Goal: Task Accomplishment & Management: Use online tool/utility

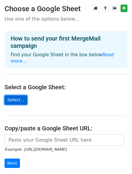
click at [13, 95] on link "Select..." at bounding box center [16, 99] width 23 height 9
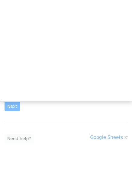
scroll to position [61, 0]
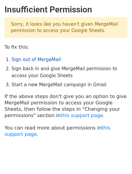
click at [28, 61] on link "Sign out of MergeMail" at bounding box center [36, 59] width 49 height 5
click at [31, 59] on link "Sign out of MergeMail" at bounding box center [36, 59] width 49 height 5
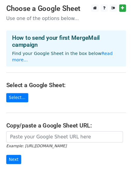
scroll to position [30, 0]
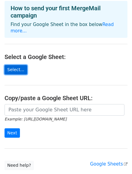
click at [12, 65] on link "Select..." at bounding box center [16, 69] width 23 height 9
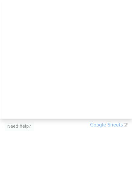
scroll to position [67, 0]
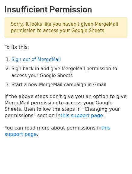
click at [42, 59] on link "Sign out of MergeMail" at bounding box center [36, 59] width 49 height 5
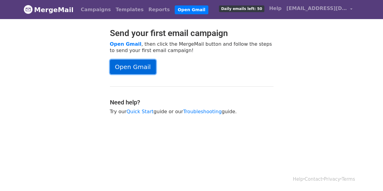
click at [138, 68] on link "Open Gmail" at bounding box center [133, 67] width 46 height 15
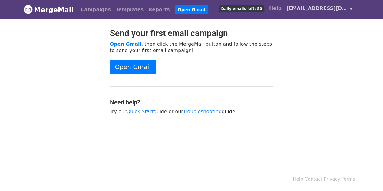
click at [351, 9] on link "estimationt@jobbyengineers.com" at bounding box center [319, 9] width 71 height 14
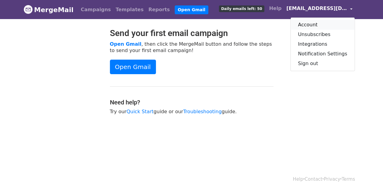
click at [312, 23] on link "Account" at bounding box center [323, 25] width 64 height 10
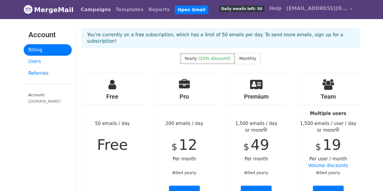
click at [90, 13] on link "Campaigns" at bounding box center [95, 10] width 35 height 12
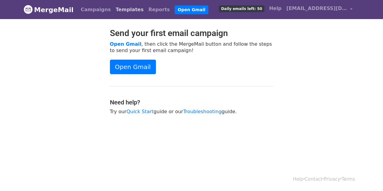
click at [113, 11] on link "Templates" at bounding box center [129, 10] width 33 height 12
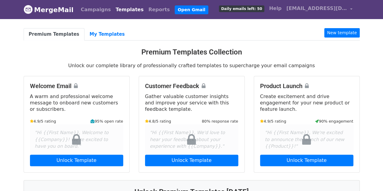
click at [41, 12] on link "MergeMail" at bounding box center [49, 9] width 50 height 13
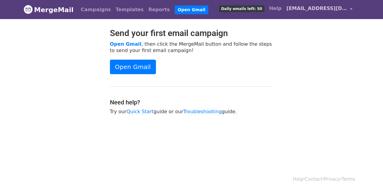
click at [351, 10] on link "[EMAIL_ADDRESS][DOMAIN_NAME]" at bounding box center [319, 9] width 71 height 14
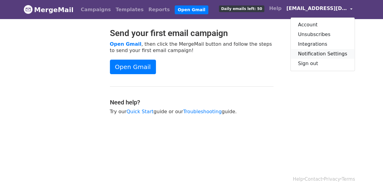
click at [328, 54] on link "Notification Settings" at bounding box center [323, 54] width 64 height 10
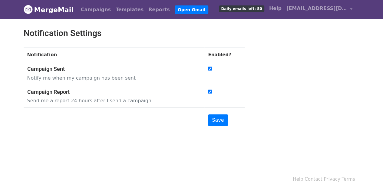
click at [219, 53] on th "Enabled?" at bounding box center [224, 55] width 40 height 15
click at [350, 8] on link "estimationt@jobbyengineers.com" at bounding box center [319, 9] width 71 height 14
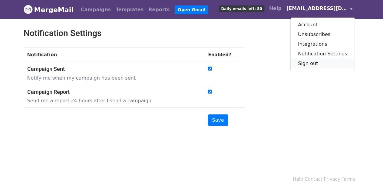
click at [316, 63] on link "Sign out" at bounding box center [323, 64] width 64 height 10
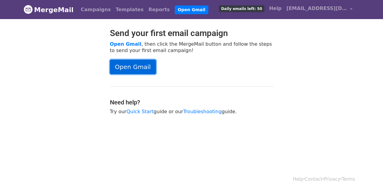
click at [126, 68] on link "Open Gmail" at bounding box center [133, 67] width 46 height 15
click at [128, 63] on link "Open Gmail" at bounding box center [133, 67] width 46 height 15
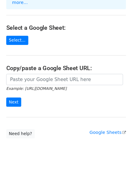
scroll to position [61, 0]
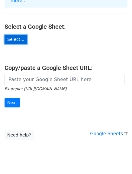
click at [11, 35] on link "Select..." at bounding box center [16, 39] width 23 height 9
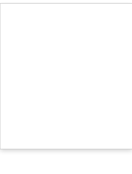
scroll to position [67, 0]
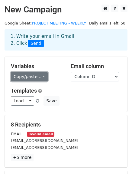
click at [40, 78] on link "Copy/paste..." at bounding box center [29, 76] width 37 height 9
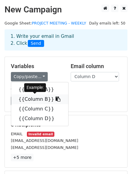
click at [35, 98] on link "{{Column B}}" at bounding box center [39, 99] width 57 height 10
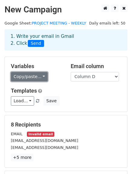
click at [41, 75] on link "Copy/paste..." at bounding box center [29, 76] width 37 height 9
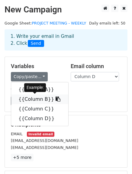
click at [56, 100] on icon at bounding box center [58, 99] width 5 height 5
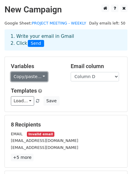
click at [41, 76] on link "Copy/paste..." at bounding box center [29, 76] width 37 height 9
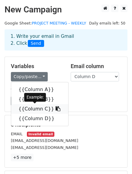
click at [36, 108] on link "{{Column C}}" at bounding box center [39, 109] width 57 height 10
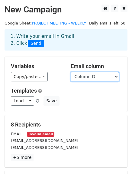
click at [116, 75] on select "Column A Column B Column C Column D" at bounding box center [95, 76] width 48 height 9
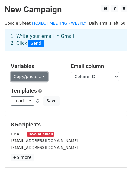
click at [37, 77] on link "Copy/paste..." at bounding box center [29, 76] width 37 height 9
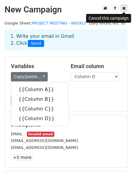
click at [124, 10] on icon at bounding box center [124, 8] width 3 height 4
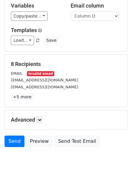
scroll to position [77, 0]
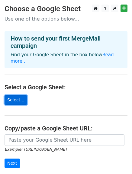
click at [15, 95] on link "Select..." at bounding box center [16, 99] width 23 height 9
click at [14, 95] on link "Select..." at bounding box center [16, 99] width 23 height 9
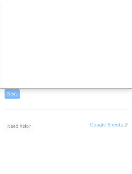
scroll to position [67, 0]
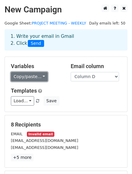
click at [42, 76] on link "Copy/paste..." at bounding box center [29, 76] width 37 height 9
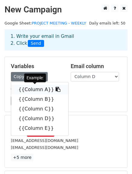
click at [38, 89] on link "{{Column A}}" at bounding box center [39, 90] width 57 height 10
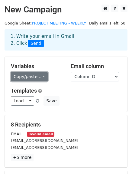
click at [41, 76] on link "Copy/paste..." at bounding box center [29, 76] width 37 height 9
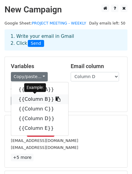
click at [39, 100] on link "{{Column B}}" at bounding box center [39, 99] width 57 height 10
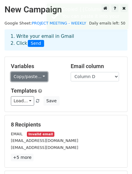
click at [41, 76] on link "Copy/paste..." at bounding box center [29, 76] width 37 height 9
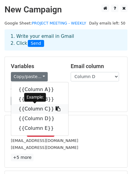
click at [38, 111] on link "{{Column C}}" at bounding box center [39, 109] width 57 height 10
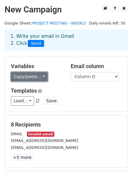
click at [42, 78] on link "Copy/paste..." at bounding box center [29, 76] width 37 height 9
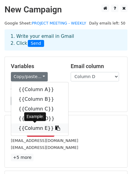
click at [35, 129] on link "{{Column E}}" at bounding box center [39, 129] width 57 height 10
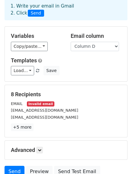
scroll to position [61, 0]
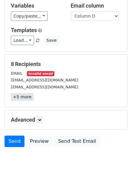
click at [19, 98] on link "+5 more" at bounding box center [22, 97] width 23 height 8
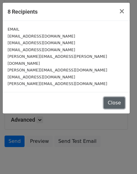
click at [117, 97] on button "Close" at bounding box center [114, 103] width 21 height 12
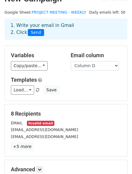
scroll to position [0, 0]
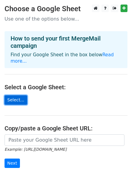
click at [16, 95] on link "Select..." at bounding box center [16, 99] width 23 height 9
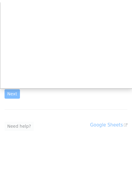
scroll to position [67, 0]
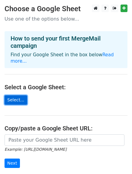
click at [15, 95] on link "Select..." at bounding box center [16, 99] width 23 height 9
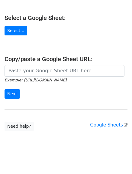
scroll to position [67, 0]
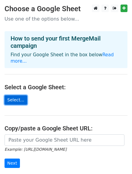
click at [17, 95] on link "Select..." at bounding box center [16, 99] width 23 height 9
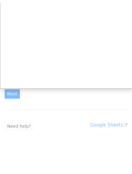
scroll to position [67, 0]
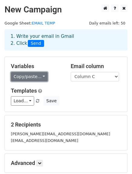
click at [41, 77] on link "Copy/paste..." at bounding box center [29, 76] width 37 height 9
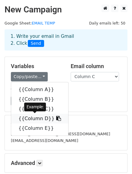
click at [29, 120] on link "{{Column D}}" at bounding box center [39, 119] width 57 height 10
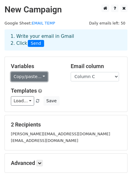
click at [41, 76] on link "Copy/paste..." at bounding box center [29, 76] width 37 height 9
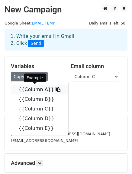
click at [39, 88] on link "{{Column A}}" at bounding box center [39, 90] width 57 height 10
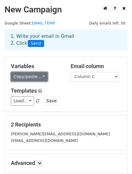
click at [41, 75] on link "Copy/paste..." at bounding box center [29, 76] width 37 height 9
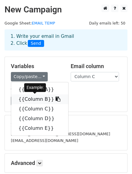
click at [33, 101] on link "{{Column B}}" at bounding box center [39, 99] width 57 height 10
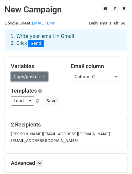
click at [38, 76] on link "Copy/paste..." at bounding box center [29, 76] width 37 height 9
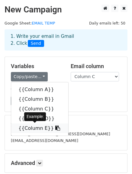
click at [35, 130] on link "{{Column E}}" at bounding box center [39, 129] width 57 height 10
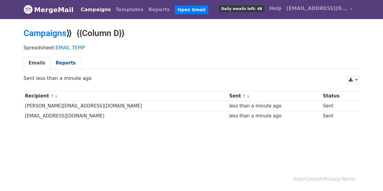
click at [55, 60] on link "Reports" at bounding box center [66, 63] width 30 height 12
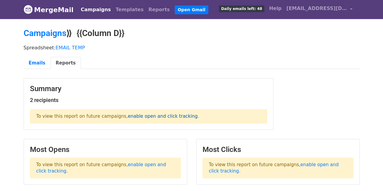
click at [128, 117] on link "enable open and click tracking" at bounding box center [163, 116] width 70 height 5
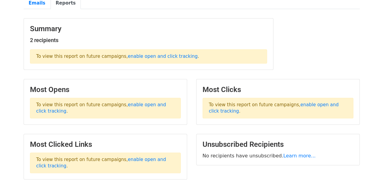
scroll to position [61, 0]
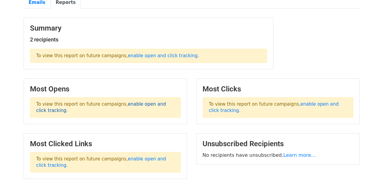
click at [133, 103] on link "enable open and click tracking" at bounding box center [101, 107] width 130 height 12
click at [304, 104] on link "enable open and click tracking" at bounding box center [274, 107] width 130 height 12
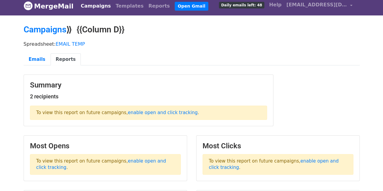
scroll to position [0, 0]
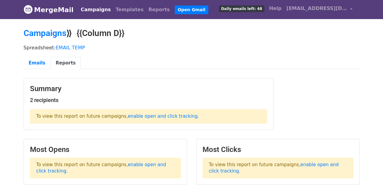
click at [93, 8] on link "Campaigns" at bounding box center [95, 10] width 35 height 12
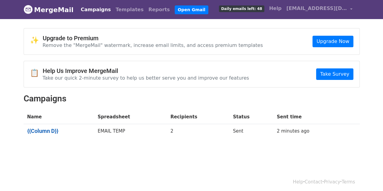
click at [43, 131] on link "{{Column D}}" at bounding box center [58, 131] width 63 height 7
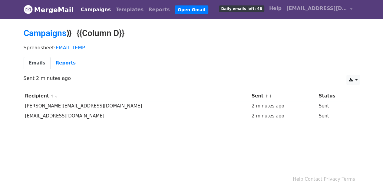
click at [46, 105] on td "[PERSON_NAME][EMAIL_ADDRESS][DOMAIN_NAME]" at bounding box center [137, 106] width 227 height 10
click at [356, 78] on link at bounding box center [352, 80] width 13 height 10
drag, startPoint x: 249, startPoint y: 135, endPoint x: 142, endPoint y: 89, distance: 116.6
click at [245, 134] on body "MergeMail Campaigns Templates Reports Open Gmail Daily emails left: 48 Help est…" at bounding box center [191, 75] width 383 height 150
click at [60, 62] on link "Reports" at bounding box center [66, 63] width 30 height 12
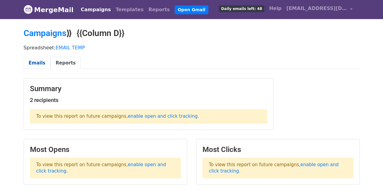
click at [36, 61] on link "Emails" at bounding box center [37, 63] width 27 height 12
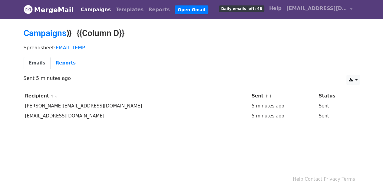
click at [89, 9] on link "Campaigns" at bounding box center [95, 10] width 35 height 12
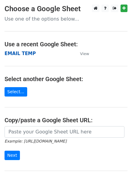
click at [17, 54] on strong "EMAIL TEMP" at bounding box center [20, 53] width 31 height 5
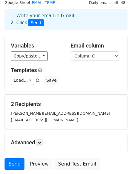
scroll to position [30, 0]
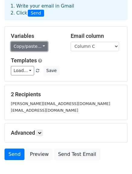
click at [42, 46] on link "Copy/paste..." at bounding box center [29, 46] width 37 height 9
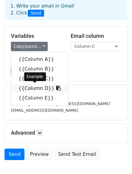
click at [31, 89] on link "{{Column D}}" at bounding box center [39, 89] width 57 height 10
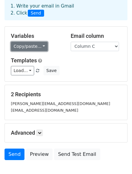
click at [40, 48] on link "Copy/paste..." at bounding box center [29, 46] width 37 height 9
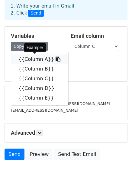
click at [33, 62] on link "{{Column A}}" at bounding box center [39, 60] width 57 height 10
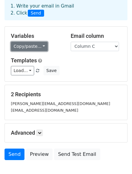
click at [36, 47] on link "Copy/paste..." at bounding box center [29, 46] width 37 height 9
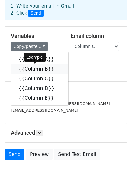
click at [30, 70] on link "{{Column B}}" at bounding box center [39, 69] width 57 height 10
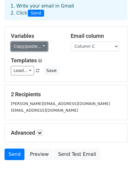
click at [39, 46] on link "Copy/paste..." at bounding box center [29, 46] width 37 height 9
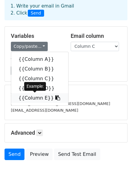
click at [33, 98] on link "{{Column E}}" at bounding box center [39, 98] width 57 height 10
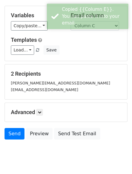
scroll to position [61, 0]
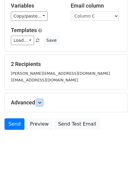
click at [41, 103] on icon at bounding box center [40, 103] width 4 height 4
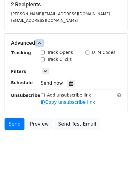
scroll to position [121, 0]
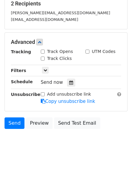
click at [42, 51] on input "Track Opens" at bounding box center [43, 52] width 4 height 4
checkbox input "true"
click at [89, 50] on input "UTM Codes" at bounding box center [88, 52] width 4 height 4
checkbox input "true"
click at [43, 58] on input "Track Clicks" at bounding box center [43, 59] width 4 height 4
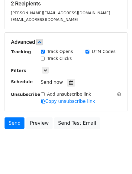
checkbox input "true"
click at [45, 68] on icon at bounding box center [46, 70] width 4 height 4
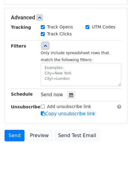
scroll to position [151, 0]
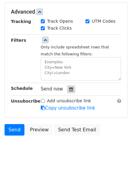
click at [69, 89] on icon at bounding box center [71, 89] width 4 height 4
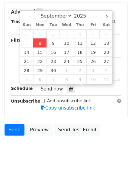
type input "2025-09-08 14:31"
type input "02"
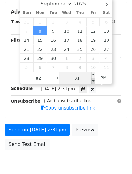
click at [93, 80] on span at bounding box center [93, 81] width 4 height 6
click at [76, 77] on input "31" at bounding box center [77, 78] width 37 height 12
type input "31"
click at [93, 81] on span at bounding box center [93, 81] width 4 height 6
click at [81, 78] on input "31" at bounding box center [77, 78] width 37 height 12
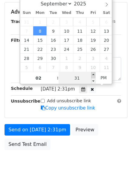
type input "2025-09-08 14:36"
click at [93, 73] on span at bounding box center [93, 75] width 4 height 6
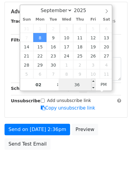
click at [78, 84] on body "New Campaign Daily emails left: 48 Google Sheet: EMAIL TEMP 1. Write your email…" at bounding box center [66, 18] width 132 height 317
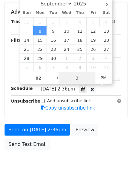
type input "33"
type input "2025-09-08 14:33"
click at [105, 80] on span "PM" at bounding box center [104, 78] width 17 height 12
type input "33"
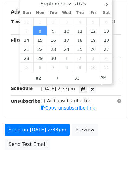
click at [110, 126] on div "Send on Sep 8 at 2:33pm Preview Send Test Email" at bounding box center [66, 138] width 132 height 29
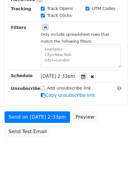
scroll to position [177, 0]
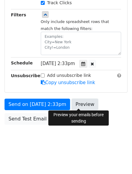
click at [81, 104] on link "Preview" at bounding box center [85, 105] width 27 height 12
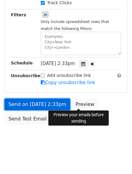
click at [40, 103] on link "Send on Sep 8 at 2:33pm" at bounding box center [38, 105] width 66 height 12
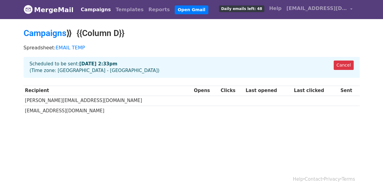
drag, startPoint x: 72, startPoint y: 101, endPoint x: 63, endPoint y: 109, distance: 11.8
click at [72, 101] on td "premjith@jobbyengineers.com" at bounding box center [108, 101] width 169 height 10
click at [68, 48] on link "EMAIL TEMP" at bounding box center [70, 48] width 29 height 6
click at [120, 11] on link "Templates" at bounding box center [129, 10] width 33 height 12
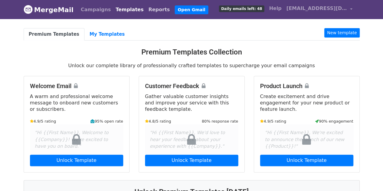
click at [146, 11] on link "Reports" at bounding box center [159, 10] width 26 height 12
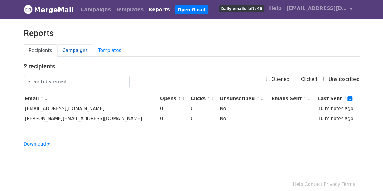
click at [75, 51] on link "Campaigns" at bounding box center [75, 51] width 36 height 12
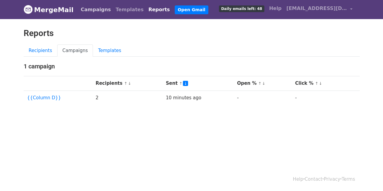
click at [91, 12] on link "Campaigns" at bounding box center [95, 10] width 35 height 12
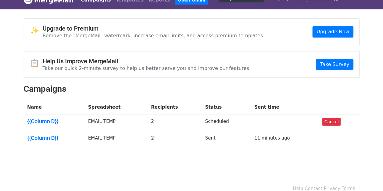
scroll to position [19, 0]
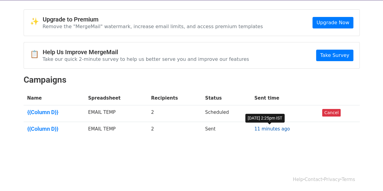
click at [264, 128] on link "11 minutes ago" at bounding box center [271, 128] width 35 height 5
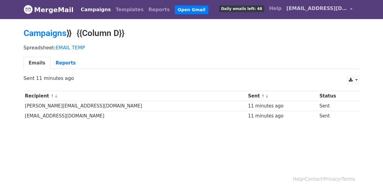
click at [350, 8] on link "[EMAIL_ADDRESS][DOMAIN_NAME]" at bounding box center [319, 9] width 71 height 14
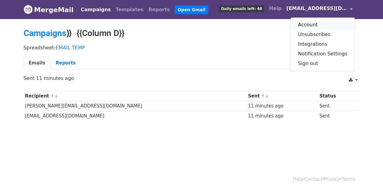
click at [315, 27] on link "Account" at bounding box center [323, 25] width 64 height 10
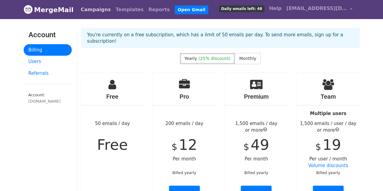
click at [91, 11] on link "Campaigns" at bounding box center [95, 10] width 35 height 12
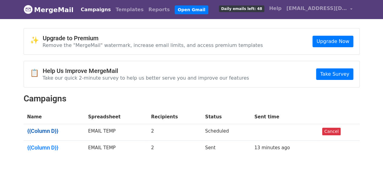
click at [44, 131] on link "{{Column D}}" at bounding box center [54, 131] width 54 height 7
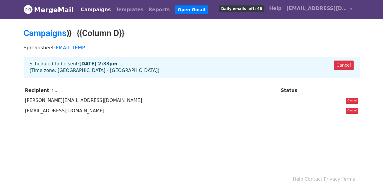
click at [86, 11] on link "Campaigns" at bounding box center [95, 10] width 35 height 12
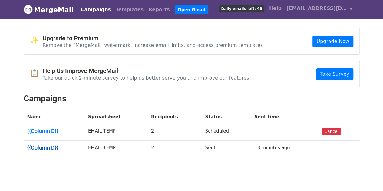
click at [49, 146] on link "{{Column D}}" at bounding box center [54, 147] width 54 height 7
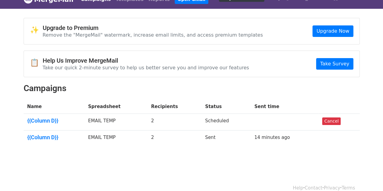
scroll to position [19, 0]
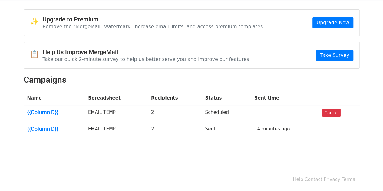
drag, startPoint x: 43, startPoint y: 129, endPoint x: 103, endPoint y: 138, distance: 60.4
click at [101, 143] on body "MergeMail Campaigns Templates Reports Open Gmail Daily emails left: 48 Help [EM…" at bounding box center [191, 74] width 383 height 186
drag, startPoint x: 99, startPoint y: 126, endPoint x: 159, endPoint y: 136, distance: 61.1
click at [142, 141] on div "✨ Upgrade to Premium Remove the "MergeMail" watermark, increase email limits, a…" at bounding box center [191, 76] width 345 height 134
click at [273, 130] on link "14 minutes ago" at bounding box center [271, 128] width 35 height 5
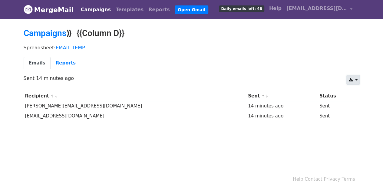
click at [357, 78] on link at bounding box center [352, 80] width 13 height 10
click at [299, 132] on body "MergeMail Campaigns Templates Reports Open Gmail Daily emails left: 48 Help est…" at bounding box center [191, 75] width 383 height 150
click at [146, 9] on link "Reports" at bounding box center [159, 10] width 26 height 12
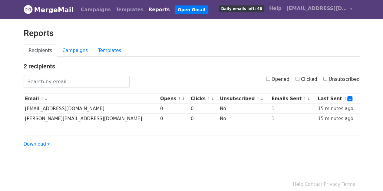
click at [270, 78] on input "Opened" at bounding box center [268, 79] width 4 height 4
checkbox input "true"
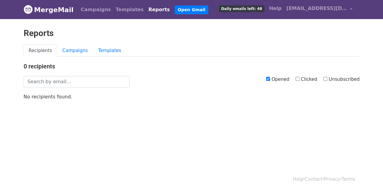
click at [270, 78] on input "Opened" at bounding box center [268, 79] width 4 height 4
checkbox input "false"
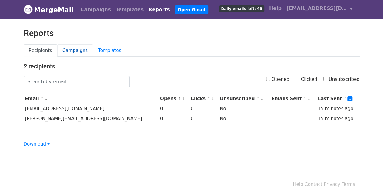
click at [71, 50] on link "Campaigns" at bounding box center [75, 51] width 36 height 12
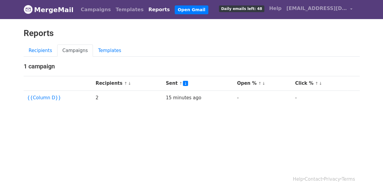
drag, startPoint x: 41, startPoint y: 94, endPoint x: 152, endPoint y: 126, distance: 115.2
click at [152, 126] on body "MergeMail Campaigns Templates Reports Open Gmail Daily emails left: 48 Help est…" at bounding box center [191, 67] width 383 height 134
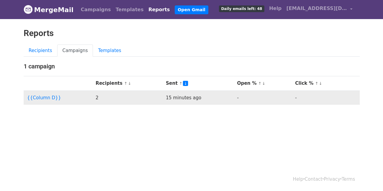
click at [92, 97] on td "2" at bounding box center [127, 98] width 70 height 14
click at [174, 98] on td "15 minutes ago" at bounding box center [197, 98] width 71 height 14
click at [38, 97] on link "{{Column D}}" at bounding box center [44, 97] width 34 height 5
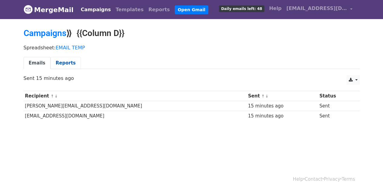
click at [60, 65] on link "Reports" at bounding box center [66, 63] width 30 height 12
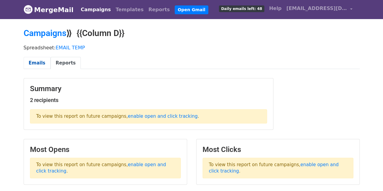
click at [36, 61] on link "Emails" at bounding box center [37, 63] width 27 height 12
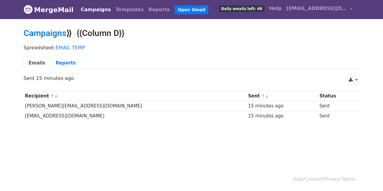
click at [93, 12] on link "Campaigns" at bounding box center [95, 10] width 35 height 12
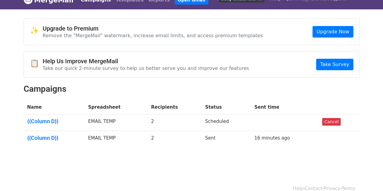
scroll to position [19, 0]
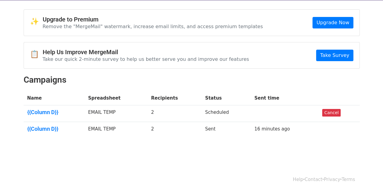
click at [260, 108] on td at bounding box center [285, 113] width 68 height 17
click at [269, 110] on td at bounding box center [285, 113] width 68 height 17
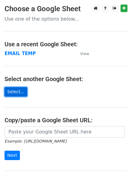
click at [16, 92] on link "Select..." at bounding box center [16, 91] width 23 height 9
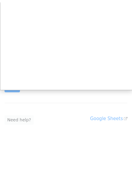
scroll to position [65, 0]
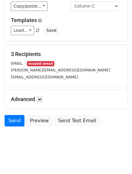
scroll to position [73, 0]
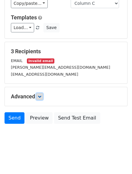
click at [41, 95] on icon at bounding box center [40, 97] width 4 height 4
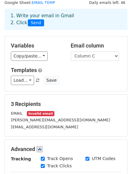
scroll to position [11, 0]
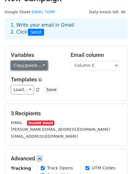
click at [38, 66] on link "Copy/paste..." at bounding box center [29, 65] width 37 height 9
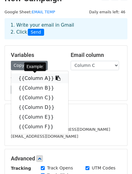
click at [37, 79] on link "{{Column A}}" at bounding box center [39, 79] width 57 height 10
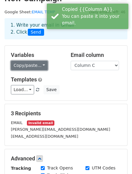
click at [43, 65] on link "Copy/paste..." at bounding box center [29, 65] width 37 height 9
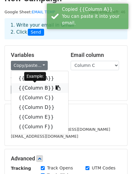
click at [36, 88] on link "{{Column B}}" at bounding box center [39, 88] width 57 height 10
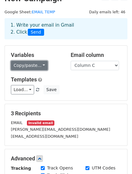
click at [40, 65] on link "Copy/paste..." at bounding box center [29, 65] width 37 height 9
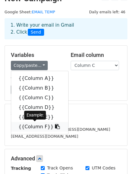
click at [35, 125] on link "{{Column F}}" at bounding box center [39, 127] width 57 height 10
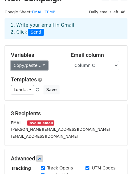
click at [39, 65] on link "Copy/paste..." at bounding box center [29, 65] width 37 height 9
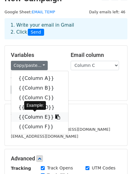
click at [28, 116] on link "{{Column E}}" at bounding box center [39, 117] width 57 height 10
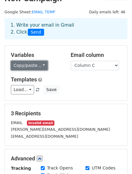
click at [41, 65] on link "Copy/paste..." at bounding box center [29, 65] width 37 height 9
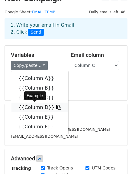
click at [34, 107] on link "{{Column D}}" at bounding box center [39, 108] width 57 height 10
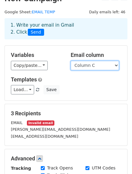
click at [115, 65] on select "Column A Column B Column C Column D Column E Column F" at bounding box center [95, 65] width 48 height 9
click at [116, 65] on select "Column A Column B Column C Column D Column E Column F" at bounding box center [95, 65] width 48 height 9
click at [114, 52] on h5 "Email column" at bounding box center [96, 55] width 51 height 7
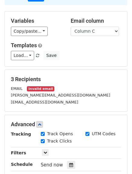
scroll to position [41, 0]
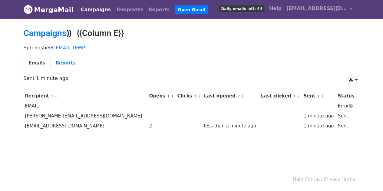
click at [204, 126] on div "less than a minute ago" at bounding box center [231, 126] width 54 height 7
click at [66, 126] on td "[EMAIL_ADDRESS][DOMAIN_NAME]" at bounding box center [86, 126] width 124 height 10
click at [66, 112] on td "[PERSON_NAME][EMAIL_ADDRESS][DOMAIN_NAME]" at bounding box center [86, 116] width 124 height 10
click at [65, 128] on td "[EMAIL_ADDRESS][DOMAIN_NAME]" at bounding box center [86, 126] width 124 height 10
click at [65, 60] on link "Reports" at bounding box center [66, 63] width 30 height 12
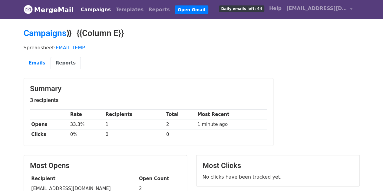
click at [66, 59] on link "Reports" at bounding box center [66, 63] width 30 height 12
click at [91, 9] on link "Campaigns" at bounding box center [95, 10] width 35 height 12
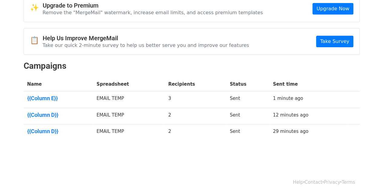
scroll to position [35, 0]
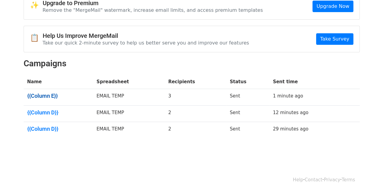
click at [49, 96] on link "{{Column E}}" at bounding box center [58, 96] width 62 height 7
drag, startPoint x: 47, startPoint y: 95, endPoint x: 2, endPoint y: 97, distance: 45.2
click at [2, 97] on body "MergeMail Campaigns Templates Reports Open Gmail Daily emails left: 44 Help est…" at bounding box center [191, 66] width 383 height 203
click at [43, 95] on link "{{Column E}}" at bounding box center [58, 96] width 62 height 7
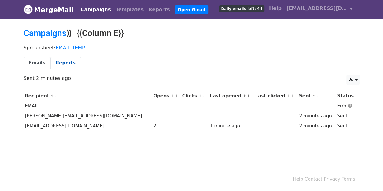
click at [60, 62] on link "Reports" at bounding box center [66, 63] width 30 height 12
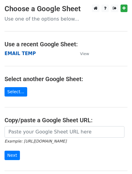
click at [20, 52] on strong "EMAIL TEMP" at bounding box center [20, 53] width 31 height 5
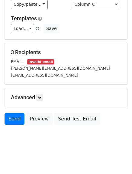
scroll to position [73, 0]
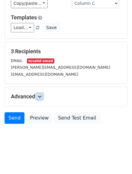
click at [40, 95] on icon at bounding box center [40, 97] width 4 height 4
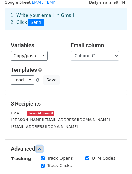
scroll to position [11, 0]
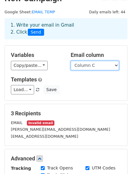
click at [118, 64] on select "Column A Column B Column C Column D Column E Column F" at bounding box center [95, 65] width 48 height 9
click at [118, 63] on select "Column A Column B Column C Column D Column E Column F" at bounding box center [95, 65] width 48 height 9
select select "Column D"
click at [71, 61] on select "Column A Column B Column C Column D Column E Column F" at bounding box center [95, 65] width 48 height 9
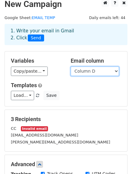
scroll to position [0, 0]
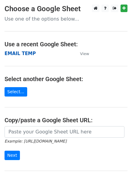
click at [20, 54] on strong "EMAIL TEMP" at bounding box center [20, 53] width 31 height 5
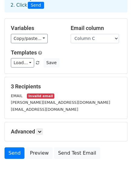
scroll to position [30, 0]
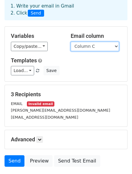
click at [117, 46] on select "Column A Column B Column C Column D Column E Column F" at bounding box center [95, 46] width 48 height 9
select select "Column D"
click at [71, 42] on select "Column A Column B Column C Column D Column E Column F" at bounding box center [95, 46] width 48 height 9
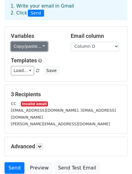
click at [41, 47] on link "Copy/paste..." at bounding box center [29, 46] width 37 height 9
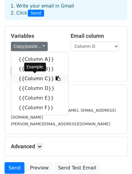
click at [32, 81] on link "{{Column C}}" at bounding box center [39, 79] width 57 height 10
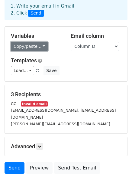
click at [36, 48] on link "Copy/paste..." at bounding box center [29, 46] width 37 height 9
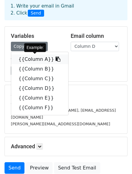
click at [35, 61] on link "{{Column A}}" at bounding box center [39, 60] width 57 height 10
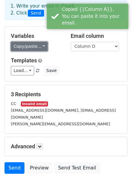
click at [38, 44] on link "Copy/paste..." at bounding box center [29, 46] width 37 height 9
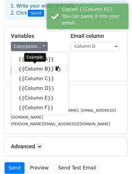
click at [32, 69] on link "{{Column B}}" at bounding box center [39, 69] width 57 height 10
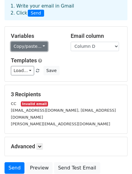
click at [41, 46] on link "Copy/paste..." at bounding box center [29, 46] width 37 height 9
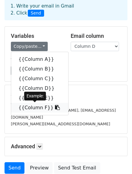
click at [37, 107] on link "{{Column F}}" at bounding box center [39, 108] width 57 height 10
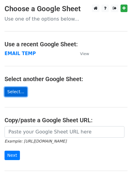
click at [14, 90] on link "Select..." at bounding box center [16, 91] width 23 height 9
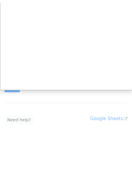
scroll to position [65, 0]
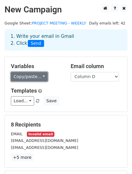
click at [38, 76] on link "Copy/paste..." at bounding box center [29, 76] width 37 height 9
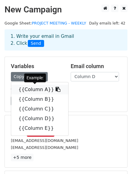
click at [38, 89] on link "{{Column A}}" at bounding box center [39, 90] width 57 height 10
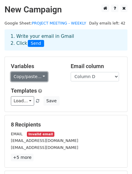
click at [41, 76] on link "Copy/paste..." at bounding box center [29, 76] width 37 height 9
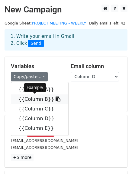
click at [35, 99] on link "{{Column B}}" at bounding box center [39, 99] width 57 height 10
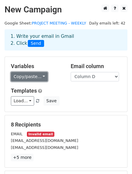
click at [37, 78] on link "Copy/paste..." at bounding box center [29, 76] width 37 height 9
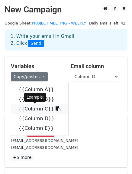
click at [29, 109] on link "{{Column C}}" at bounding box center [39, 109] width 57 height 10
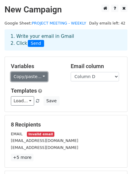
click at [41, 77] on link "Copy/paste..." at bounding box center [29, 76] width 37 height 9
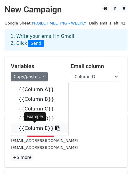
click at [30, 130] on link "{{Column E}}" at bounding box center [39, 129] width 57 height 10
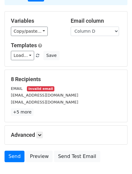
scroll to position [61, 0]
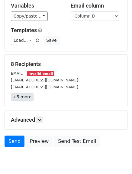
click at [22, 98] on link "+5 more" at bounding box center [22, 97] width 23 height 8
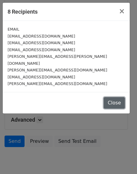
click at [116, 97] on button "Close" at bounding box center [114, 103] width 21 height 12
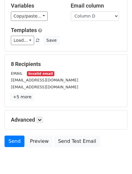
scroll to position [84, 0]
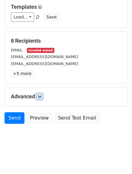
click at [41, 95] on icon at bounding box center [40, 97] width 4 height 4
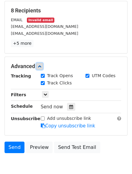
scroll to position [143, 0]
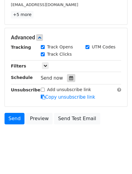
click at [69, 78] on icon at bounding box center [71, 78] width 4 height 4
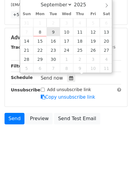
type input "2025-09-09 12:00"
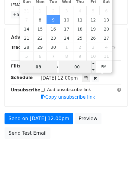
type input "09"
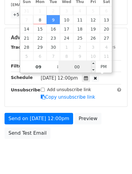
type input "2025-09-09 21:00"
click at [77, 67] on input "00" at bounding box center [77, 67] width 37 height 12
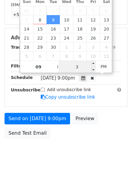
type input "30"
type input "2025-09-09 09:30"
click at [104, 68] on span "AM" at bounding box center [104, 67] width 17 height 12
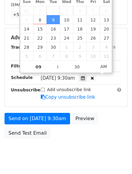
click at [109, 111] on form "Variables Copy/paste... {{Column A}} {{Column B}} {{Column C}} {{Column D}} {{C…" at bounding box center [66, 28] width 123 height 228
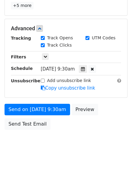
scroll to position [157, 0]
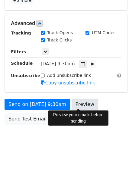
click at [84, 104] on link "Preview" at bounding box center [85, 105] width 27 height 12
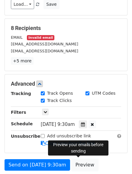
scroll to position [66, 0]
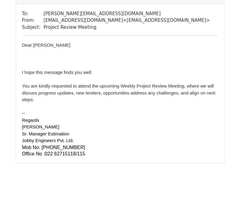
scroll to position [1283, 0]
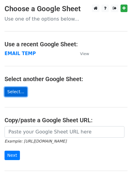
click at [11, 93] on link "Select..." at bounding box center [16, 91] width 23 height 9
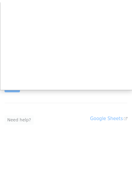
scroll to position [65, 0]
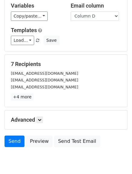
scroll to position [84, 0]
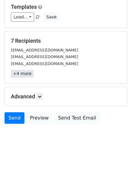
click at [21, 74] on link "+4 more" at bounding box center [22, 74] width 23 height 8
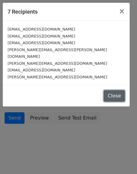
click at [112, 90] on button "Close" at bounding box center [114, 96] width 21 height 12
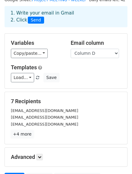
scroll to position [0, 0]
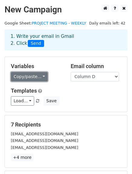
click at [38, 75] on link "Copy/paste..." at bounding box center [29, 76] width 37 height 9
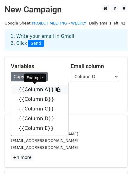
click at [35, 89] on link "{{Column A}}" at bounding box center [39, 90] width 57 height 10
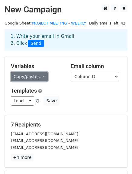
click at [38, 76] on link "Copy/paste..." at bounding box center [29, 76] width 37 height 9
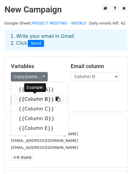
click at [37, 101] on link "{{Column B}}" at bounding box center [39, 99] width 57 height 10
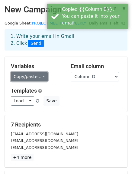
click at [39, 78] on link "Copy/paste..." at bounding box center [29, 76] width 37 height 9
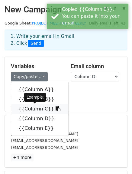
click at [35, 109] on link "{{Column C}}" at bounding box center [39, 109] width 57 height 10
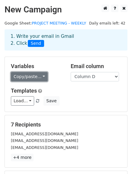
click at [41, 75] on link "Copy/paste..." at bounding box center [29, 76] width 37 height 9
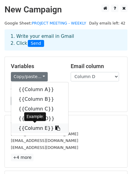
click at [25, 126] on link "{{Column E}}" at bounding box center [39, 129] width 57 height 10
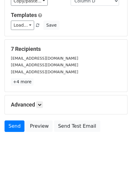
scroll to position [84, 0]
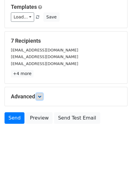
click at [40, 95] on icon at bounding box center [40, 97] width 4 height 4
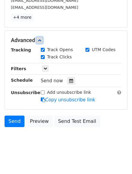
scroll to position [143, 0]
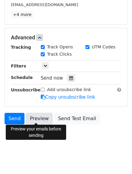
click at [35, 118] on link "Preview" at bounding box center [39, 119] width 27 height 12
click at [36, 118] on link "Preview" at bounding box center [39, 119] width 27 height 12
click at [35, 115] on link "Preview" at bounding box center [39, 119] width 27 height 12
click at [37, 114] on link "Preview" at bounding box center [39, 119] width 27 height 12
click at [38, 120] on link "Preview" at bounding box center [39, 119] width 27 height 12
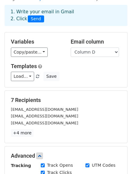
scroll to position [22, 0]
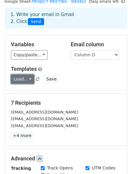
click at [28, 80] on link "Load..." at bounding box center [22, 79] width 23 height 9
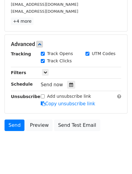
scroll to position [143, 0]
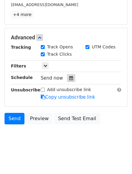
click at [69, 78] on icon at bounding box center [71, 78] width 4 height 4
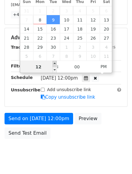
type input "2025-09-09 13:00"
type input "01"
click at [55, 64] on span at bounding box center [55, 64] width 4 height 6
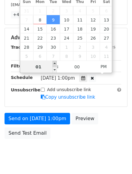
scroll to position [133, 0]
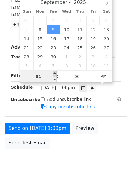
type input "2025-10-07 13:00"
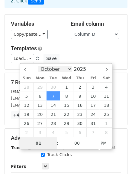
scroll to position [73, 0]
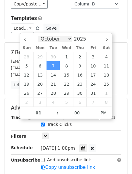
click at [70, 39] on select "September October November December" at bounding box center [55, 39] width 35 height 6
select select "8"
click at [42, 36] on select "September October November December" at bounding box center [55, 39] width 35 height 6
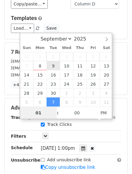
type input "2025-09-09 13:00"
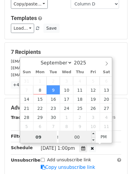
type input "09"
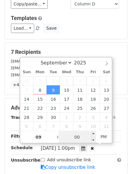
type input "2025-09-09 21:00"
click at [77, 137] on input "00" at bounding box center [77, 137] width 37 height 12
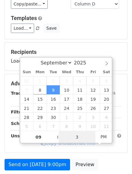
type input "30"
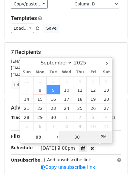
type input "2025-09-09 09:30"
click at [104, 139] on span "PM" at bounding box center [104, 137] width 17 height 12
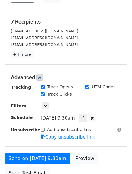
click at [102, 147] on form "Variables Copy/paste... {{Column A}} {{Column B}} {{Column C}} {{Column D}} {{C…" at bounding box center [66, 68] width 123 height 228
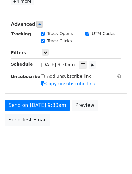
scroll to position [157, 0]
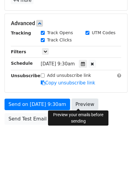
click at [81, 101] on link "Preview" at bounding box center [85, 105] width 27 height 12
click at [78, 106] on link "Preview" at bounding box center [85, 105] width 27 height 12
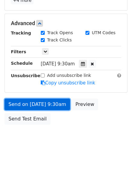
click at [41, 103] on link "Send on Sep 9 at 9:30am" at bounding box center [38, 105] width 66 height 12
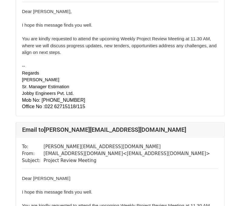
scroll to position [958, 0]
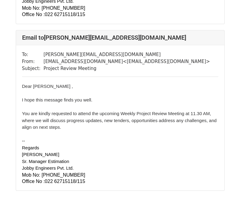
scroll to position [1030, 0]
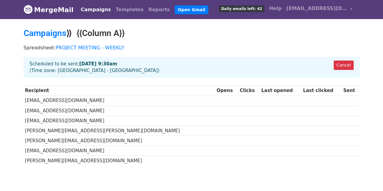
click at [84, 10] on link "Campaigns" at bounding box center [95, 10] width 35 height 12
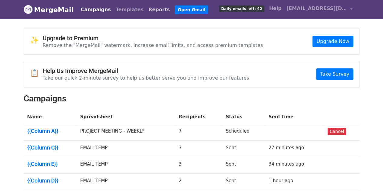
click at [146, 10] on link "Reports" at bounding box center [159, 10] width 26 height 12
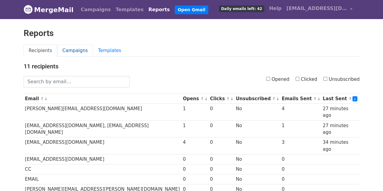
click at [73, 53] on link "Campaigns" at bounding box center [75, 51] width 36 height 12
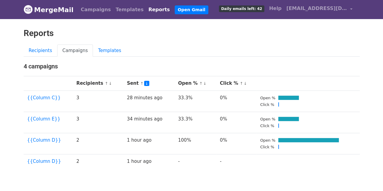
click at [146, 12] on link "Reports" at bounding box center [159, 10] width 26 height 12
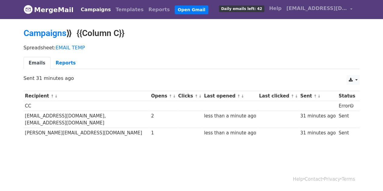
click at [86, 8] on link "Campaigns" at bounding box center [95, 10] width 35 height 12
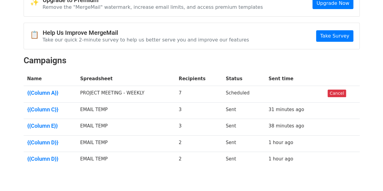
scroll to position [30, 0]
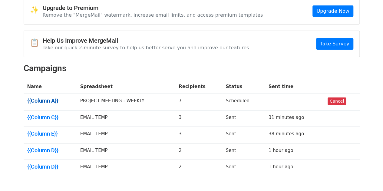
click at [42, 102] on link "{{Column A}}" at bounding box center [50, 101] width 46 height 7
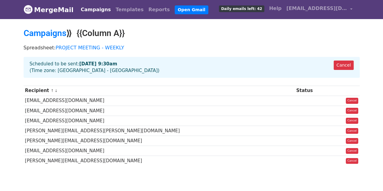
click at [92, 9] on link "Campaigns" at bounding box center [95, 10] width 35 height 12
click at [86, 9] on link "Campaigns" at bounding box center [95, 10] width 35 height 12
